Goal: Transaction & Acquisition: Purchase product/service

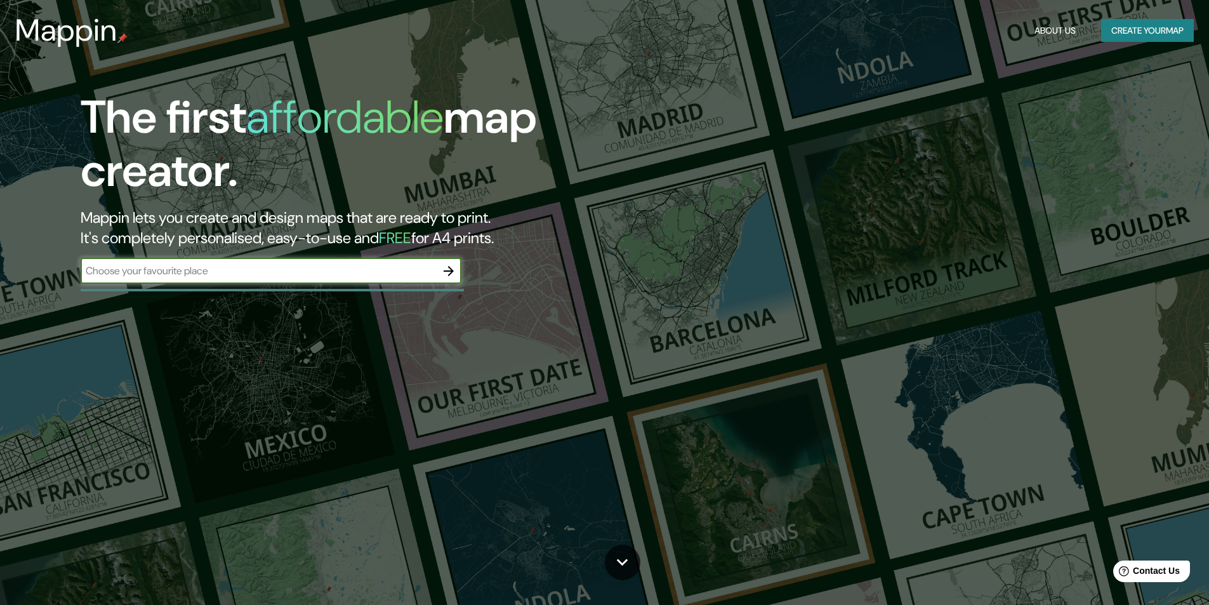
click at [394, 275] on input "text" at bounding box center [258, 270] width 355 height 15
type input "santiago"
click at [445, 270] on icon "button" at bounding box center [448, 271] width 10 height 10
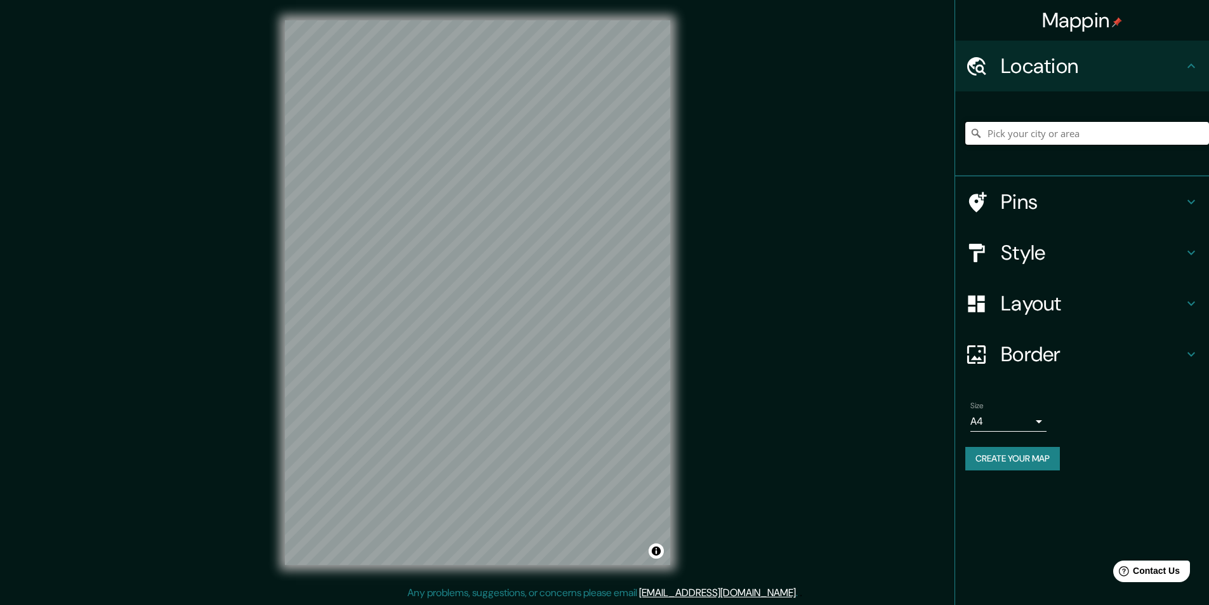
click at [1027, 131] on input "Pick your city or area" at bounding box center [1087, 133] width 244 height 23
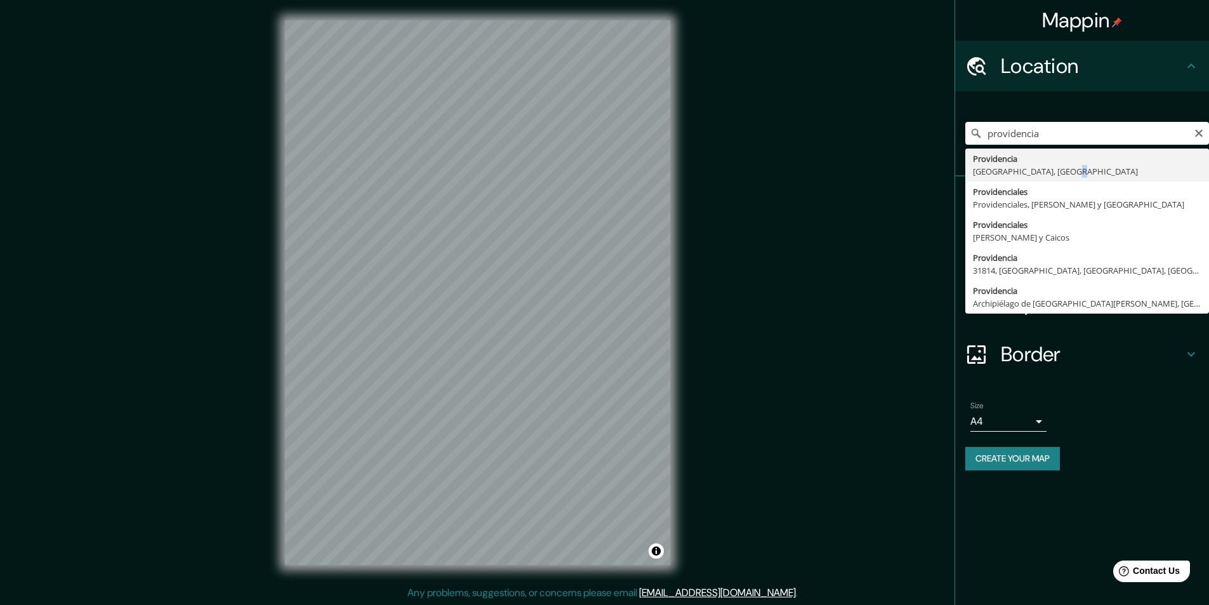
type input "Providencia, [GEOGRAPHIC_DATA], [GEOGRAPHIC_DATA]"
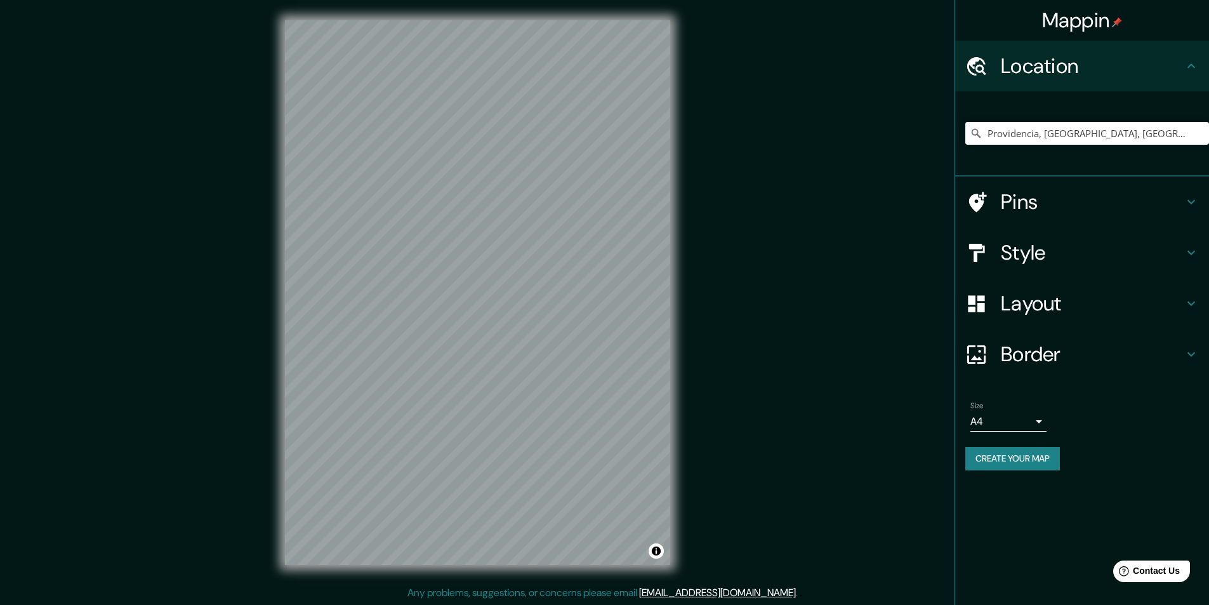
click at [1075, 261] on h4 "Style" at bounding box center [1091, 252] width 183 height 25
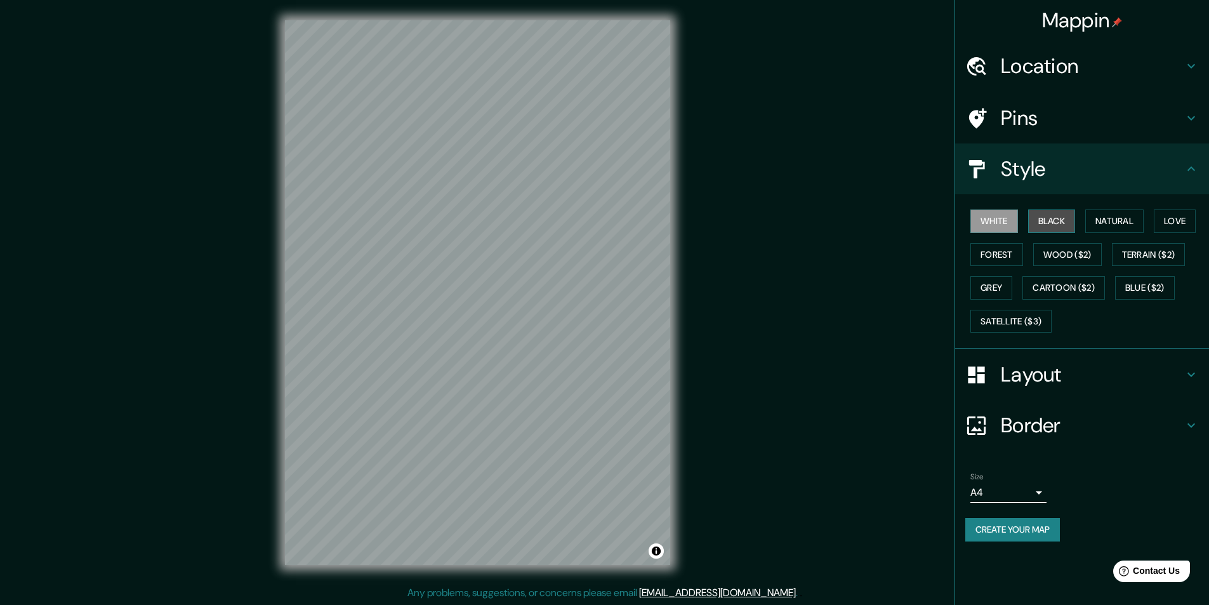
click at [1051, 223] on button "Black" at bounding box center [1052, 220] width 48 height 23
click at [1107, 221] on button "Natural" at bounding box center [1114, 220] width 58 height 23
click at [1000, 250] on button "Forest" at bounding box center [996, 254] width 53 height 23
click at [997, 289] on button "Grey" at bounding box center [991, 287] width 42 height 23
click at [1013, 218] on button "White" at bounding box center [994, 220] width 48 height 23
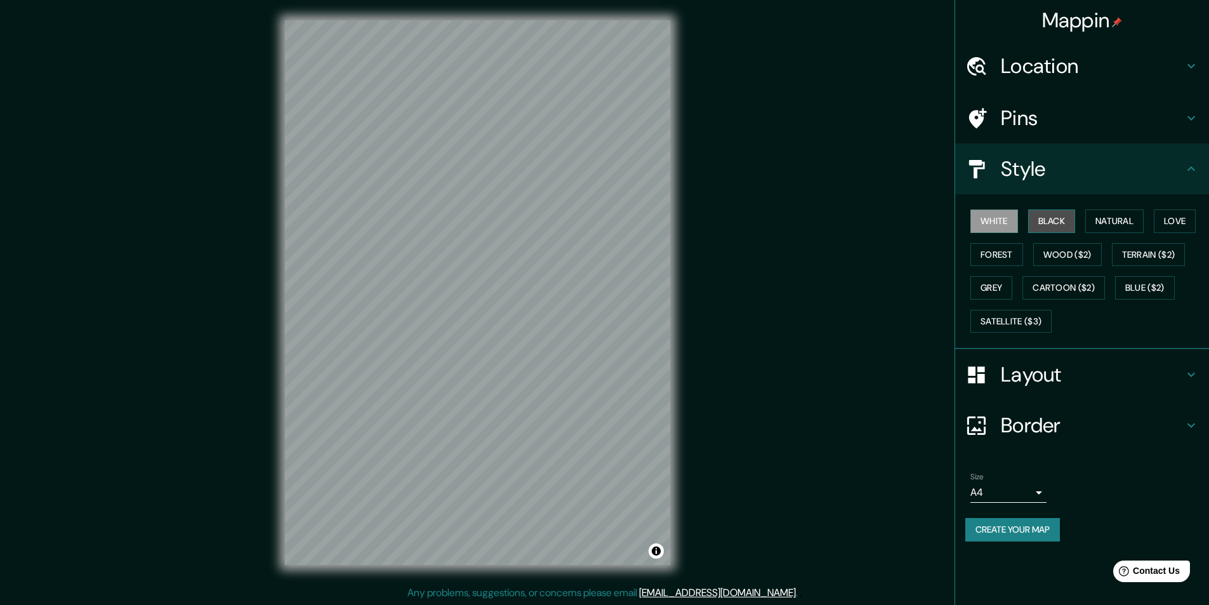
click at [1047, 216] on button "Black" at bounding box center [1052, 220] width 48 height 23
click at [670, 89] on div "© Mapbox © OpenStreetMap Improve this map" at bounding box center [478, 292] width 426 height 585
click at [553, 202] on div at bounding box center [556, 197] width 10 height 10
click at [549, 195] on div at bounding box center [551, 192] width 10 height 10
click at [554, 192] on div at bounding box center [555, 192] width 10 height 10
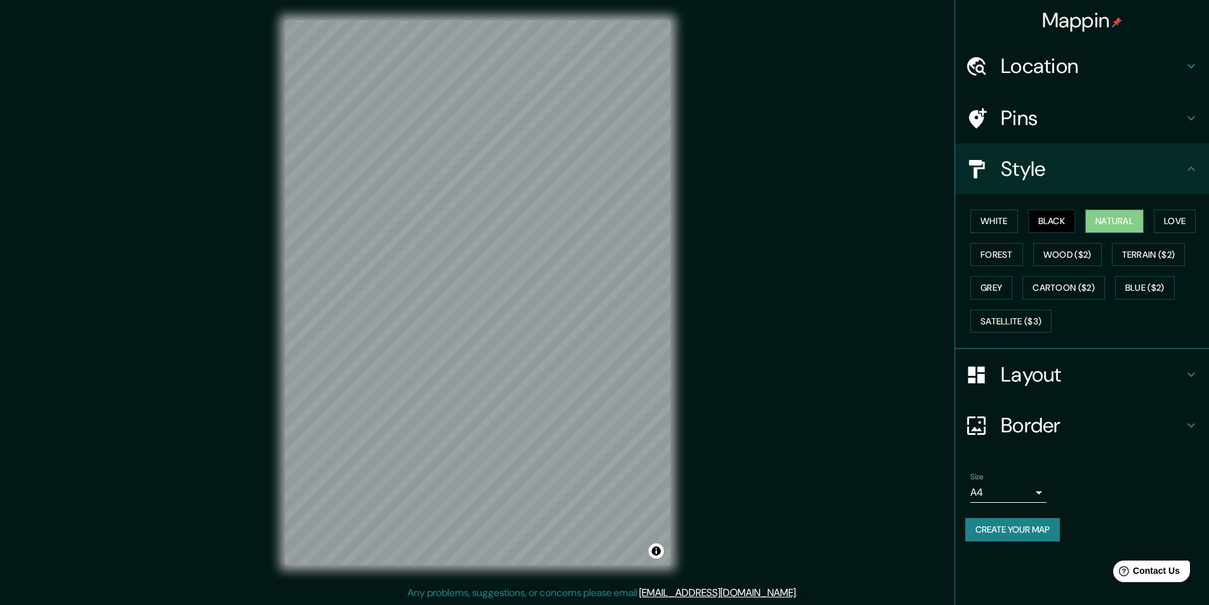
click at [1129, 228] on button "Natural" at bounding box center [1114, 220] width 58 height 23
